Goal: Transaction & Acquisition: Download file/media

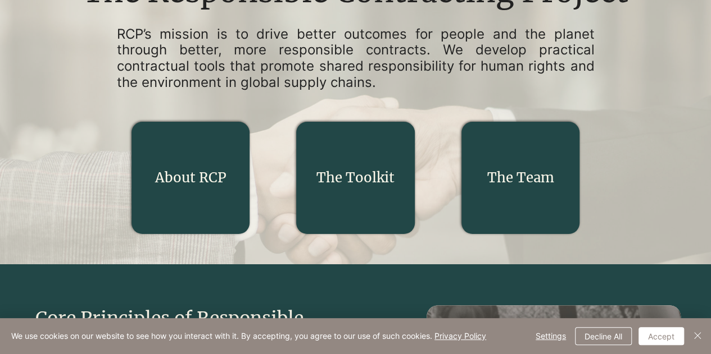
scroll to position [165, 0]
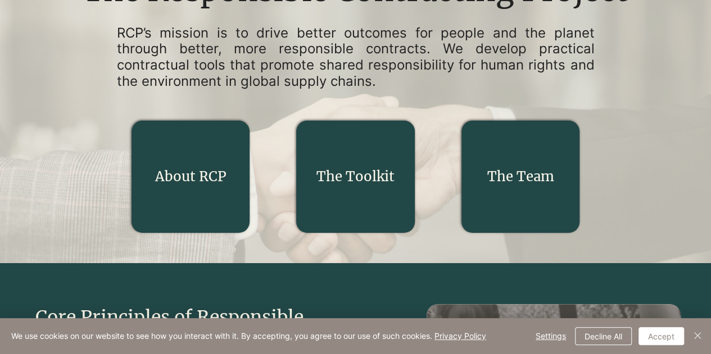
click at [353, 177] on link "The Toolkit" at bounding box center [355, 176] width 78 height 17
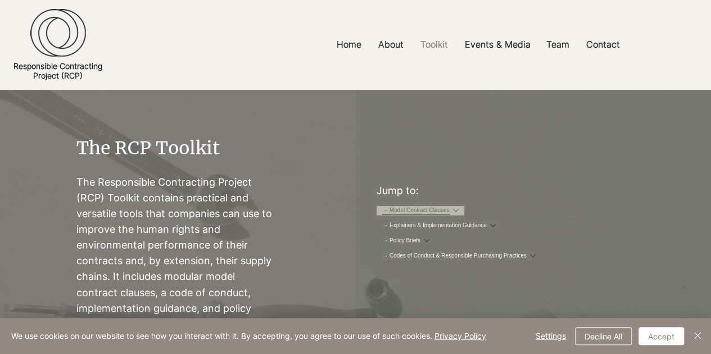
click at [449, 207] on link "→ Model Contract Clauses" at bounding box center [415, 211] width 67 height 8
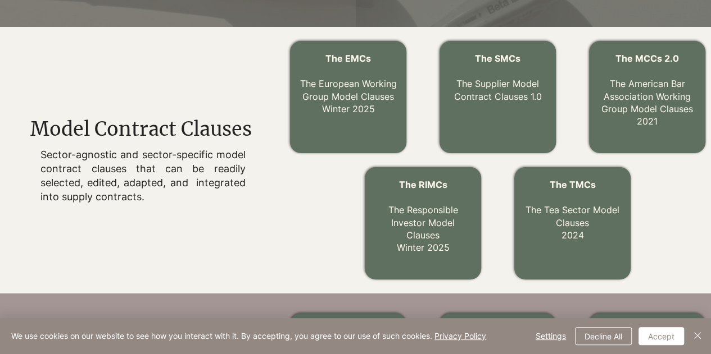
scroll to position [340, 0]
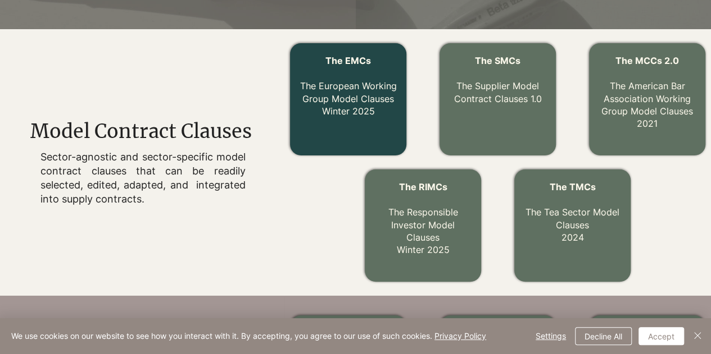
click at [346, 94] on p "The EMCs The European Working Group Model Clauses Winter 2025" at bounding box center [348, 85] width 98 height 63
click at [357, 90] on link "The EMCs The European Working Group Model Clauses Winter 2025" at bounding box center [348, 86] width 97 height 62
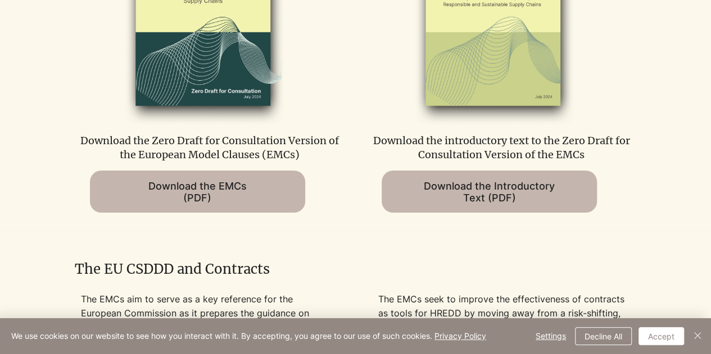
scroll to position [695, 0]
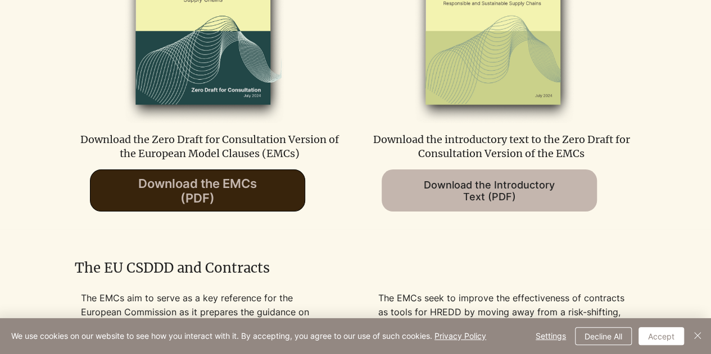
click at [199, 180] on span "Download the EMCs (PDF)" at bounding box center [197, 190] width 119 height 29
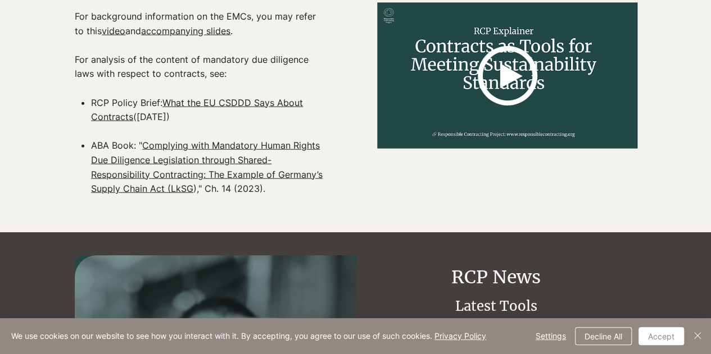
scroll to position [1351, 0]
